Goal: Task Accomplishment & Management: Manage account settings

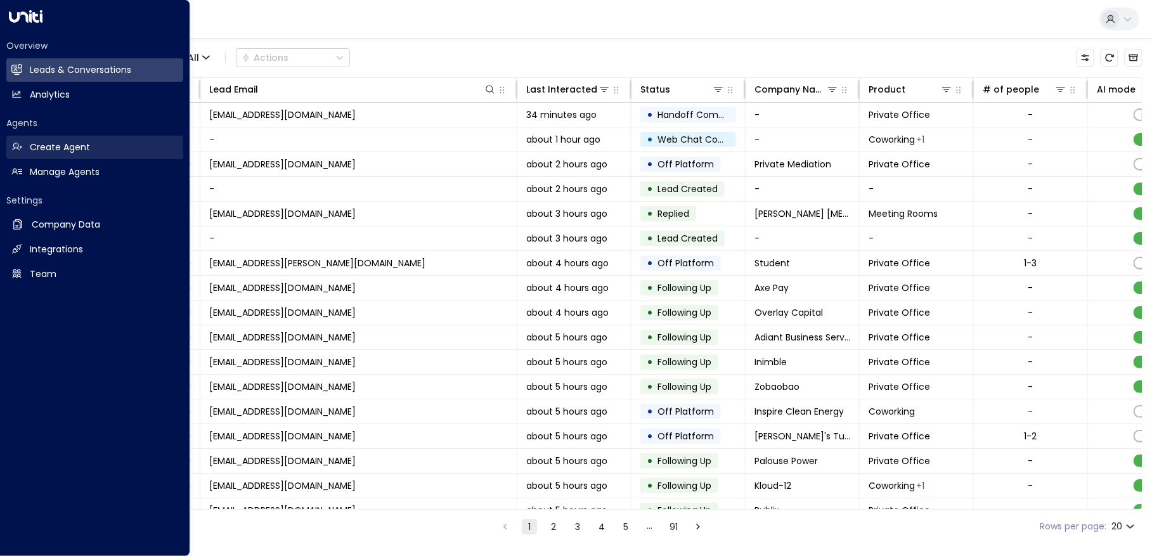
click at [87, 141] on h2 "Create Agent" at bounding box center [60, 147] width 60 height 13
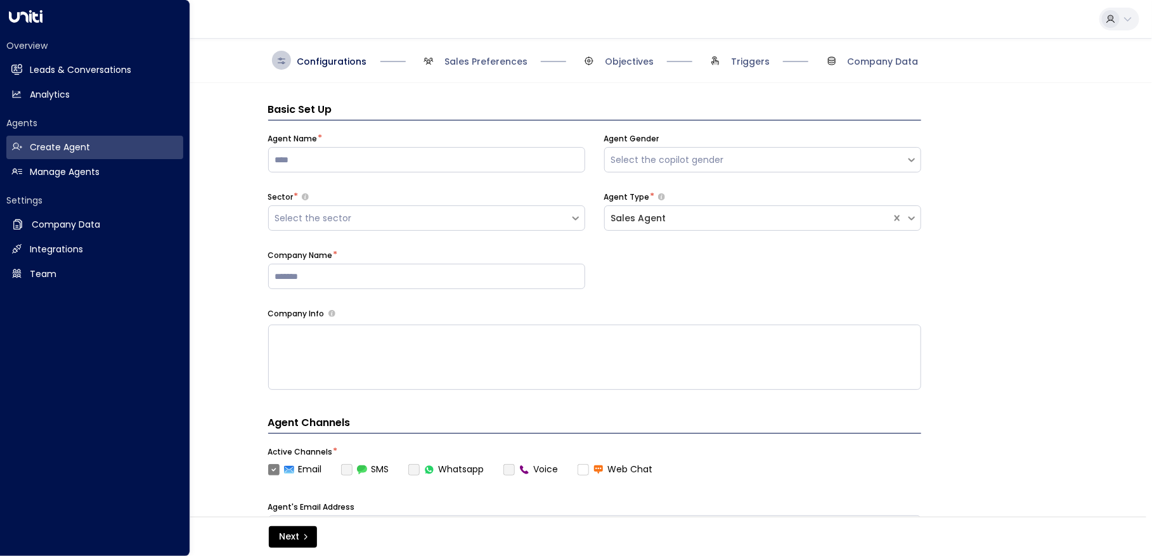
scroll to position [19, 0]
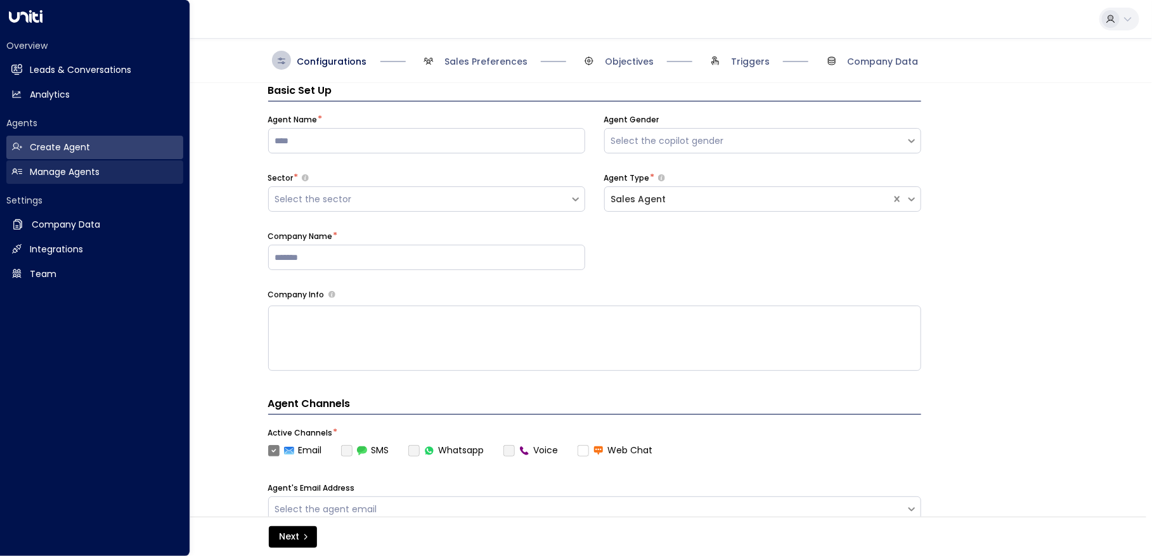
click at [100, 178] on link "Manage Agents Manage Agents" at bounding box center [94, 171] width 177 height 23
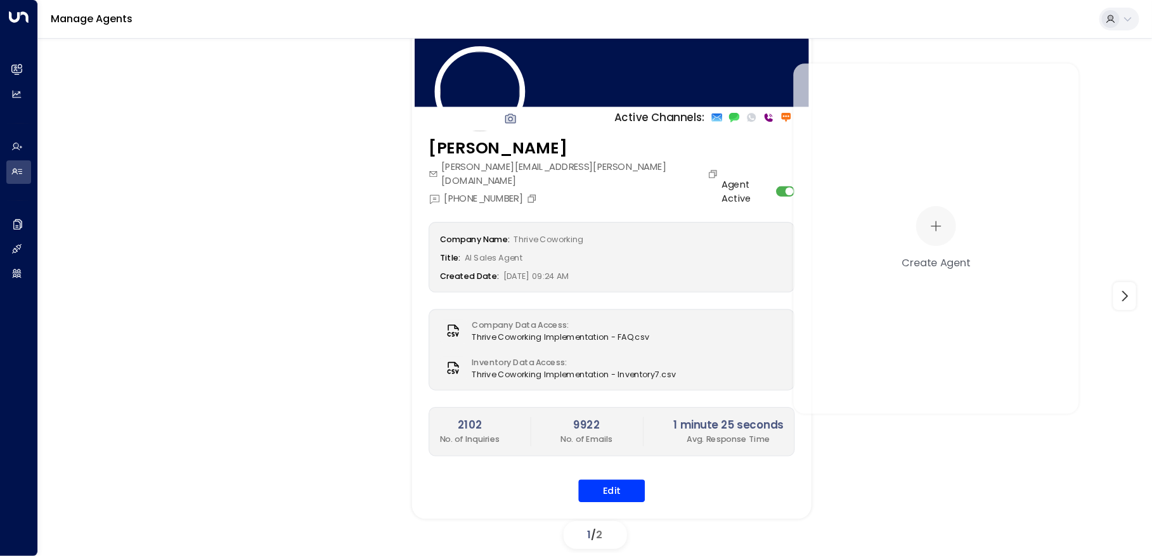
click at [585, 95] on div at bounding box center [611, 68] width 399 height 83
click at [617, 480] on button "Edit" at bounding box center [612, 491] width 67 height 23
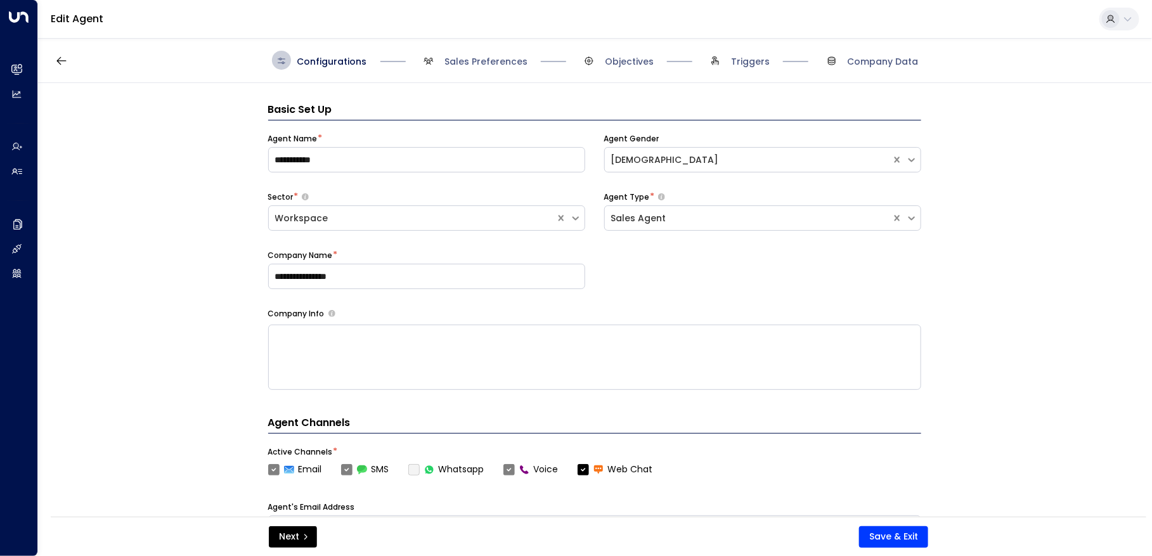
scroll to position [19, 0]
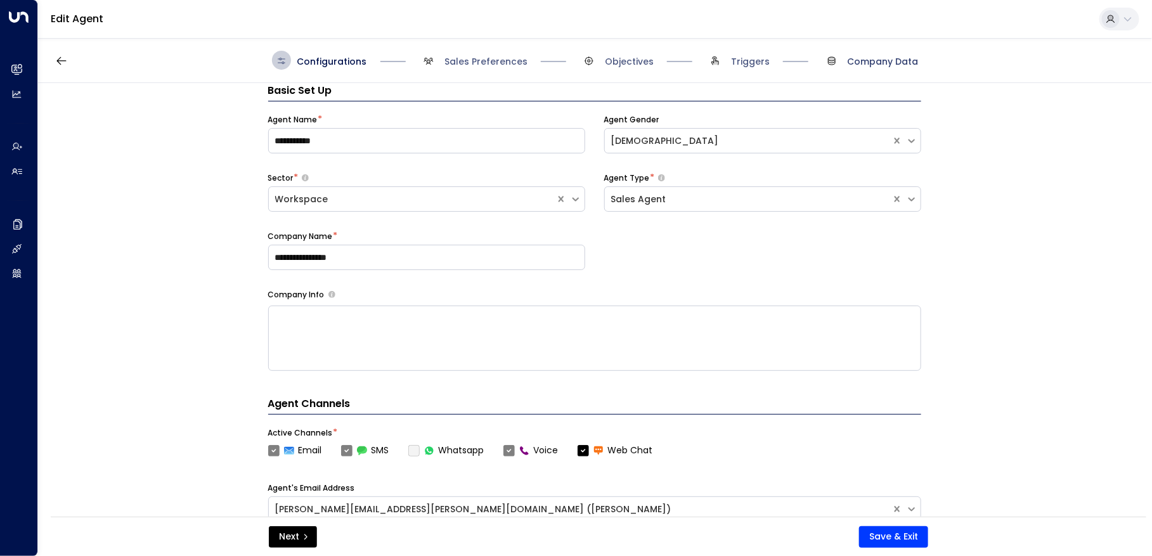
click at [895, 67] on span "Company Data" at bounding box center [883, 61] width 71 height 13
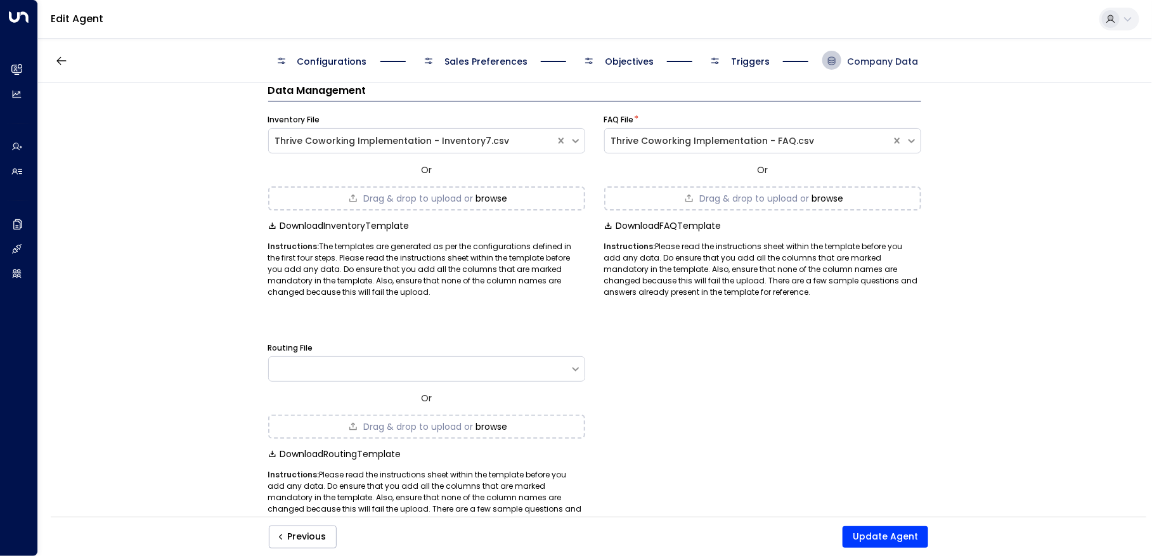
click at [895, 63] on span "Company Data" at bounding box center [883, 61] width 71 height 13
drag, startPoint x: 559, startPoint y: 133, endPoint x: 559, endPoint y: 140, distance: 7.0
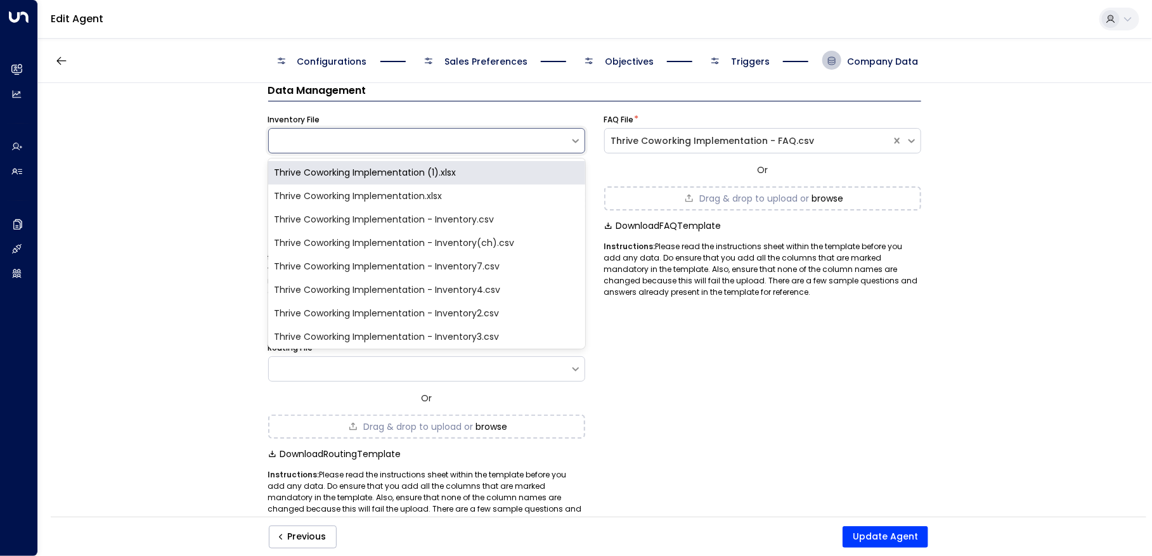
click at [360, 128] on div at bounding box center [426, 140] width 317 height 25
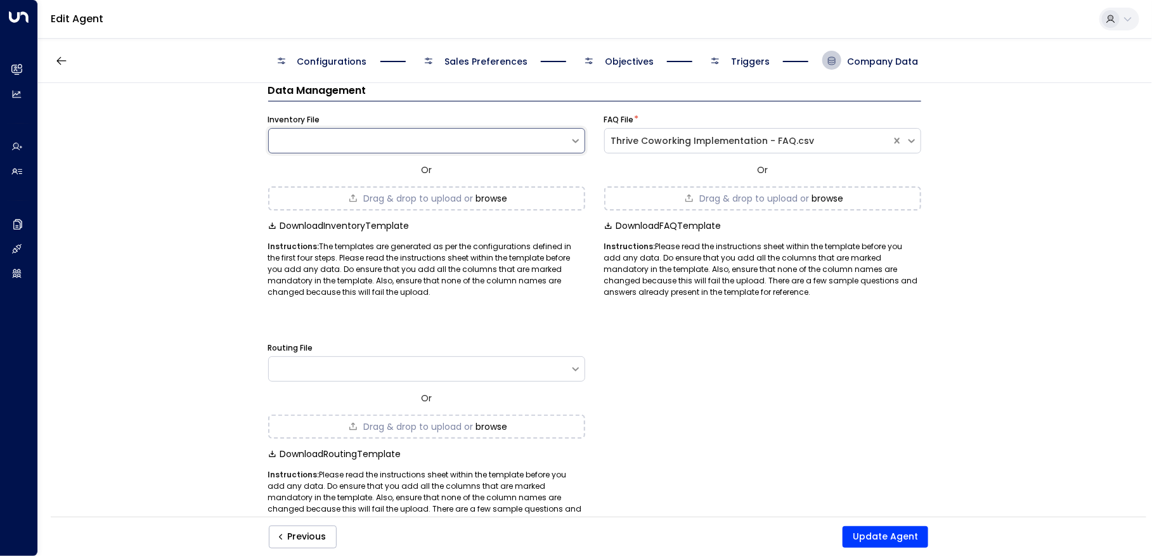
click at [405, 138] on div at bounding box center [419, 140] width 301 height 13
click at [843, 302] on form "Data Management Inventory File Or Drag & drop to upload or browse Download Inve…" at bounding box center [594, 304] width 653 height 443
click at [398, 194] on span "Drag & drop to upload or" at bounding box center [418, 198] width 110 height 9
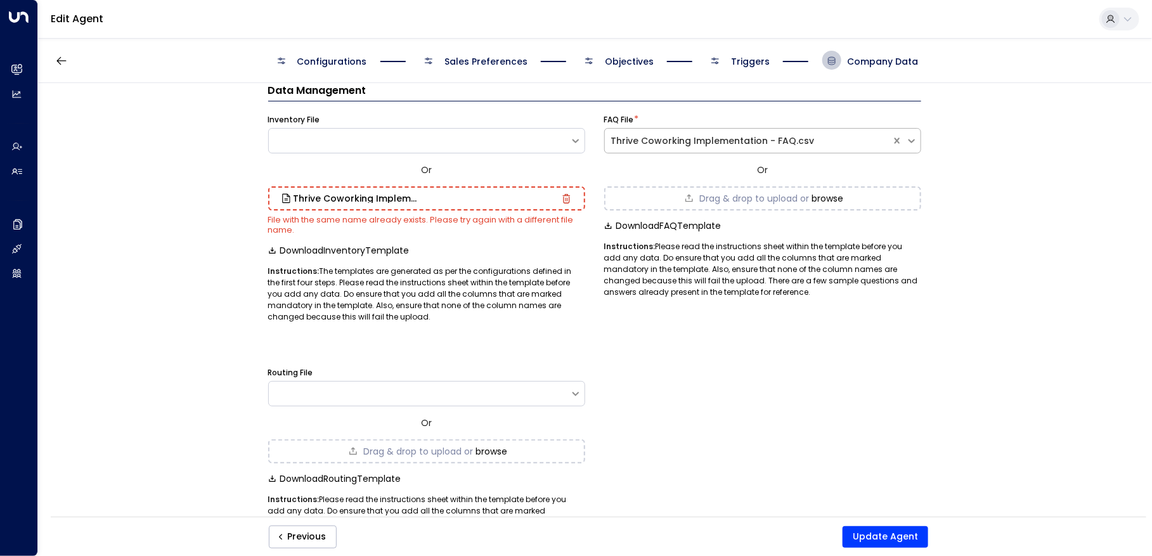
click at [777, 148] on div "Thrive Coworking Implementation - FAQ.csv" at bounding box center [748, 141] width 287 height 16
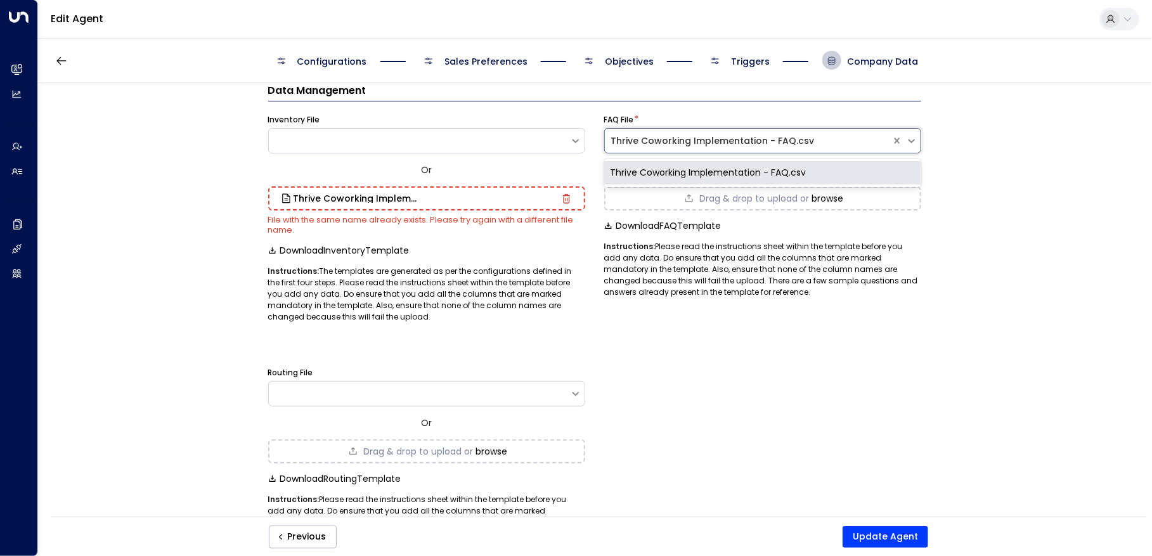
click at [778, 143] on div "Thrive Coworking Implementation - FAQ.csv" at bounding box center [748, 140] width 274 height 13
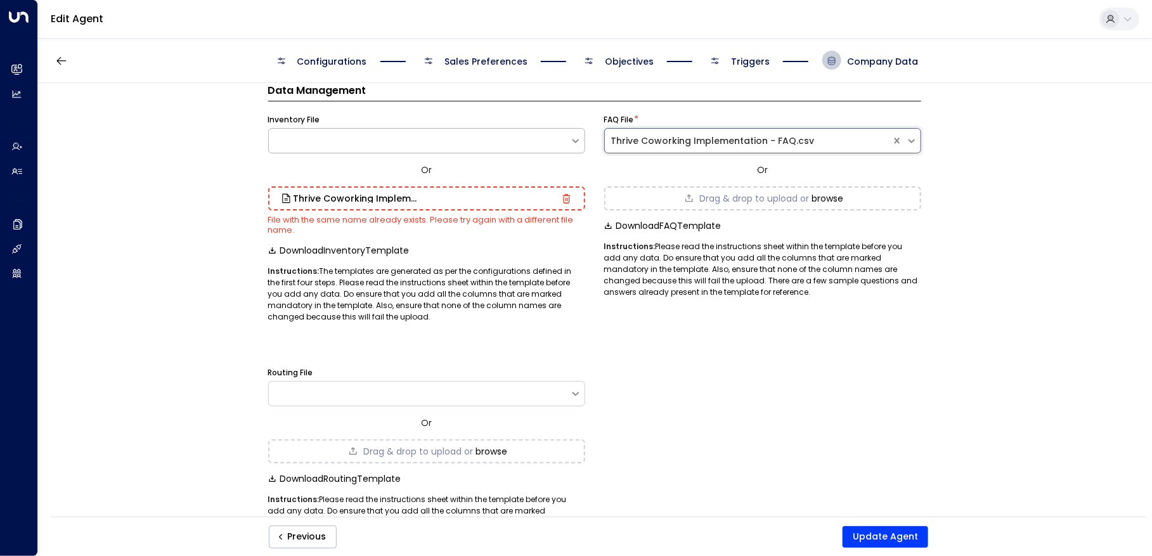
click at [503, 147] on div at bounding box center [426, 140] width 317 height 25
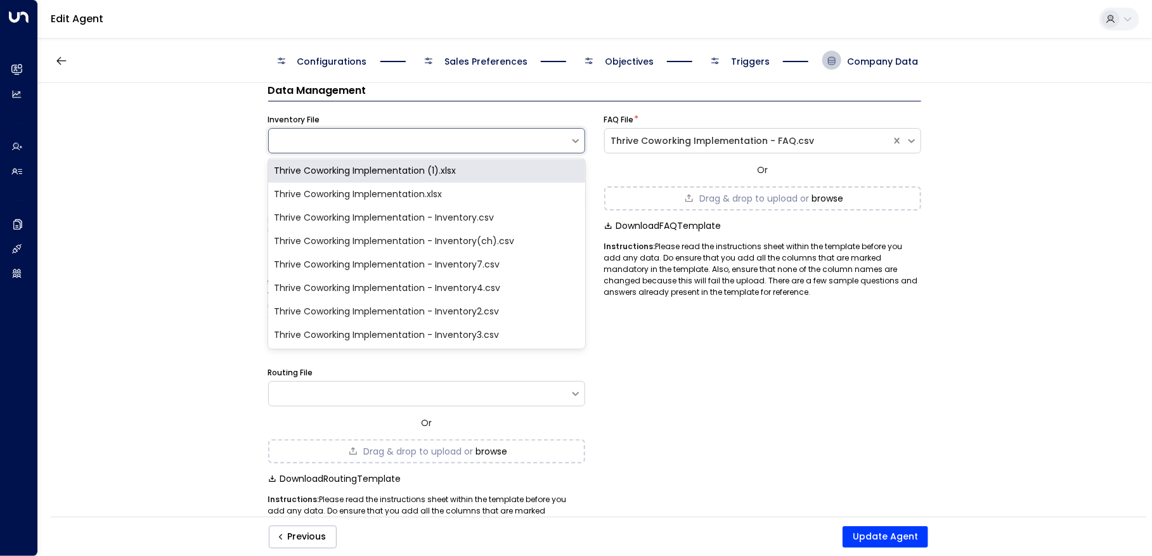
scroll to position [23, 0]
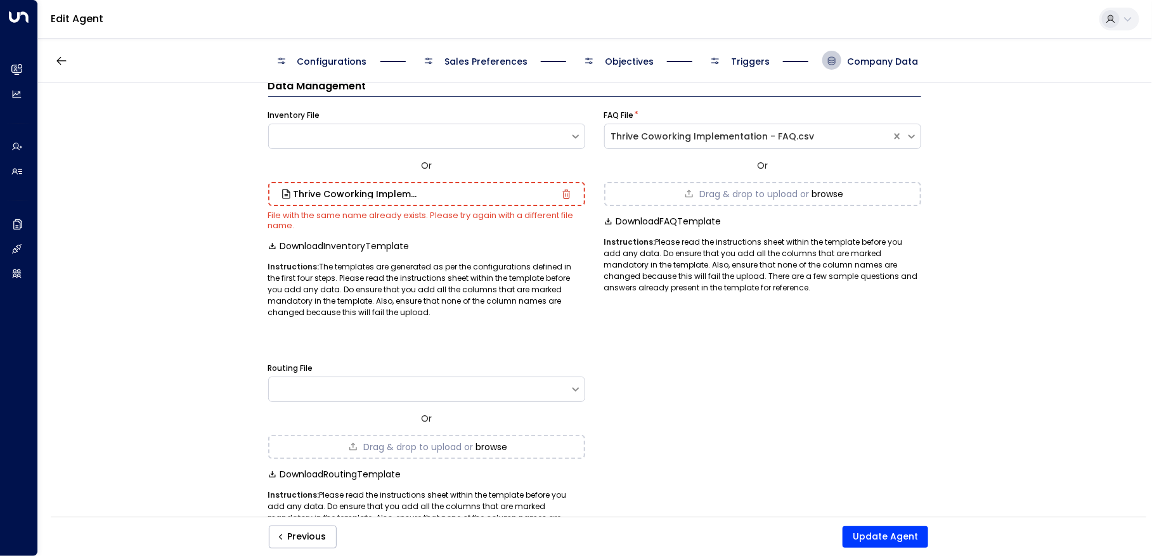
click at [575, 110] on div "Inventory File" at bounding box center [426, 115] width 317 height 11
click at [341, 140] on div at bounding box center [419, 136] width 301 height 13
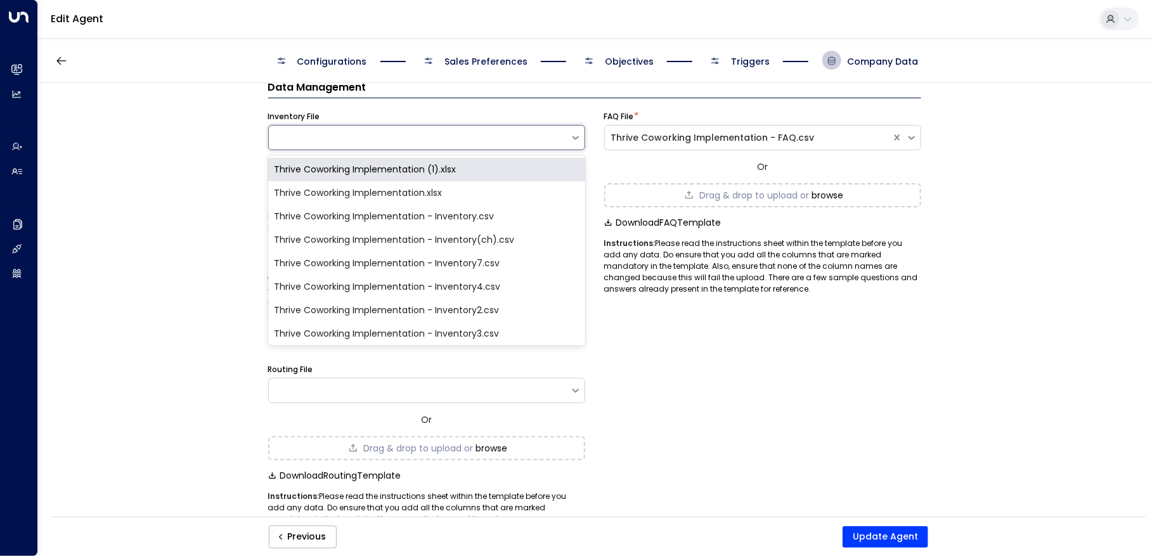
click at [207, 146] on div "Data Management Inventory File Thrive Coworking Implementation (1).xlsx, 1 of 8…" at bounding box center [594, 304] width 1113 height 442
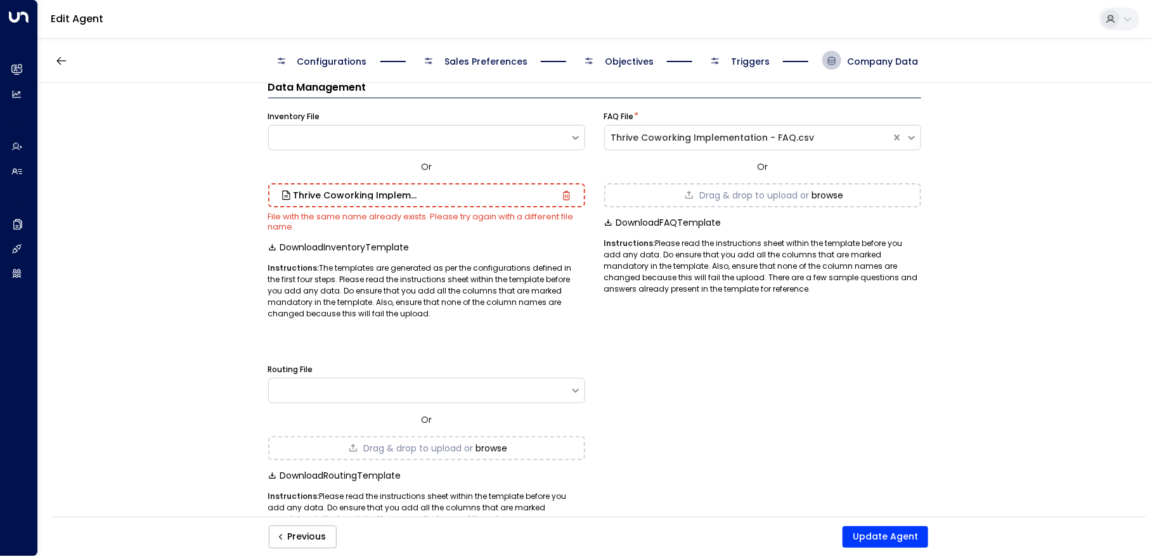
click at [358, 188] on div "Thrive Coworking Implementation - Inventory.csv" at bounding box center [426, 195] width 317 height 24
drag, startPoint x: 393, startPoint y: 197, endPoint x: 420, endPoint y: 199, distance: 27.3
click at [405, 197] on h3 "Thrive Coworking Implementation - Inventory.csv" at bounding box center [357, 195] width 127 height 9
drag, startPoint x: 567, startPoint y: 191, endPoint x: 559, endPoint y: 195, distance: 9.1
click at [567, 191] on icon "button" at bounding box center [566, 196] width 8 height 10
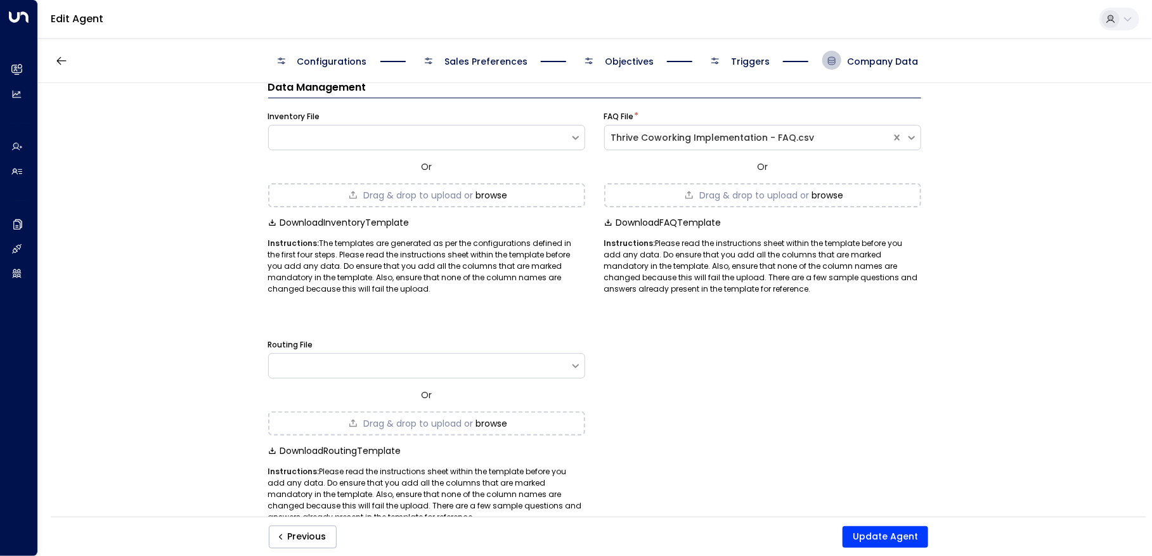
click at [330, 195] on div "Drag & drop to upload or browse" at bounding box center [426, 195] width 317 height 24
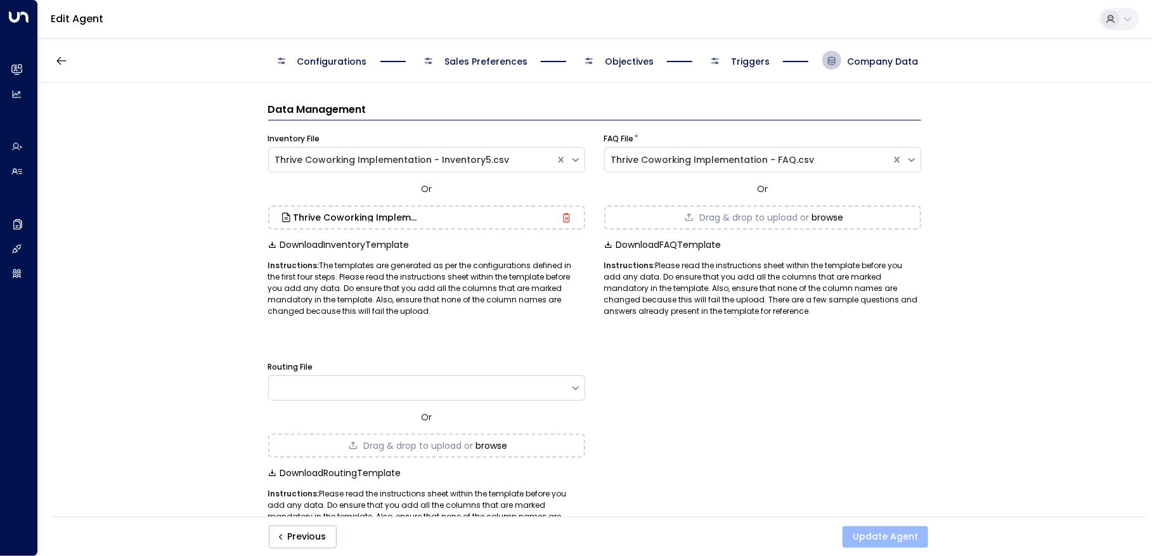
click at [919, 541] on button "Update Agent" at bounding box center [886, 537] width 86 height 22
